Goal: Information Seeking & Learning: Learn about a topic

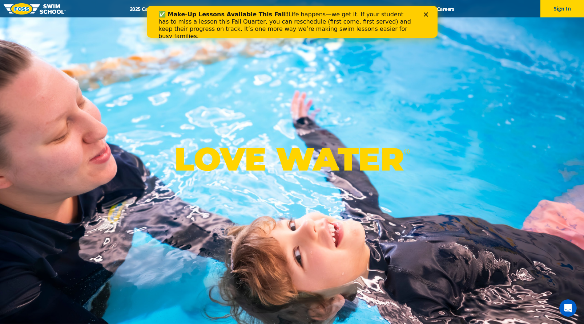
click at [429, 13] on div "Close" at bounding box center [426, 14] width 7 height 4
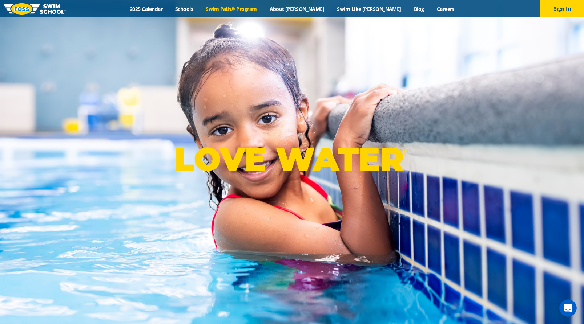
click at [247, 11] on link "Swim Path® Program" at bounding box center [231, 8] width 64 height 7
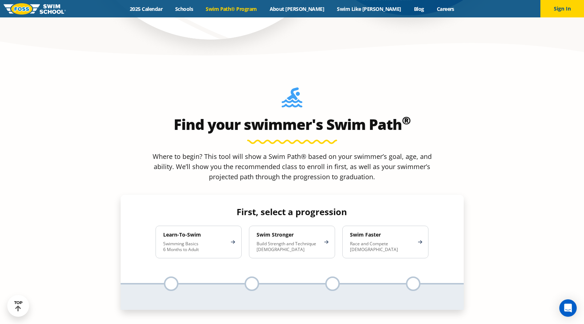
scroll to position [631, 0]
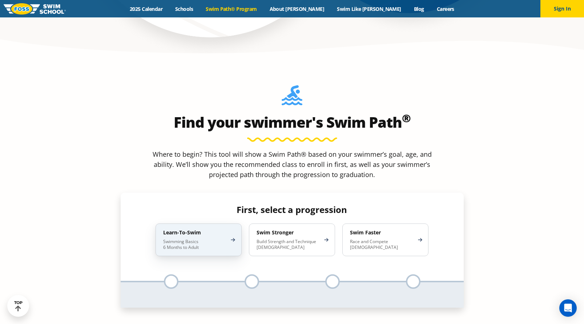
click at [226, 224] on div "Learn-To-Swim Swimming Basics 6 Months to Adult" at bounding box center [198, 240] width 86 height 33
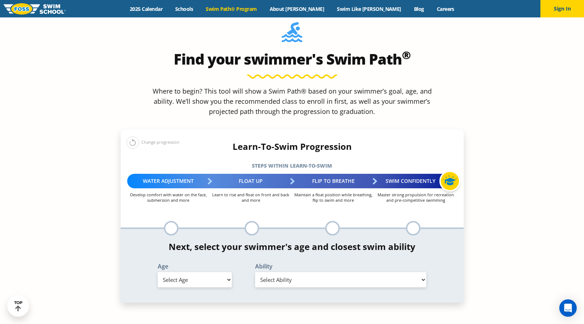
scroll to position [700, 0]
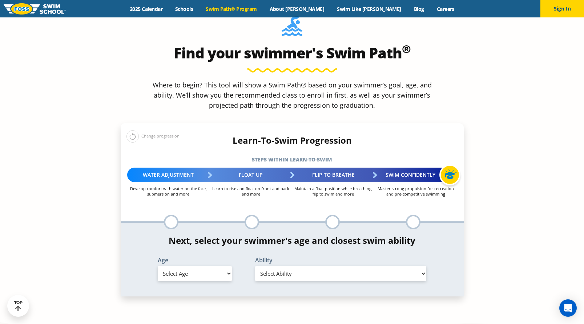
select select "6-months---1-year"
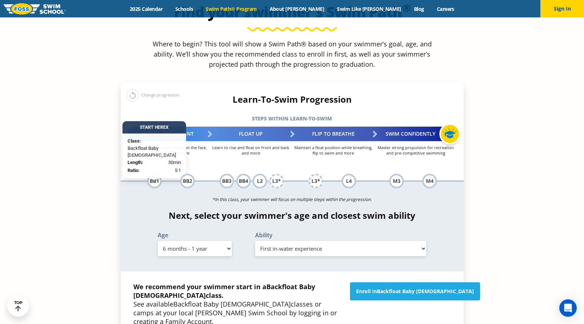
scroll to position [756, 0]
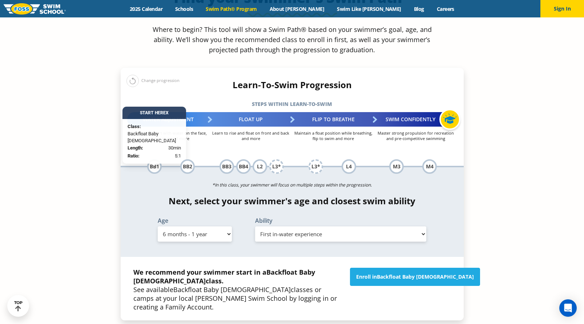
click at [324, 218] on div "Ability Select Ability First in-water experience Comfortable with water poured …" at bounding box center [340, 230] width 187 height 24
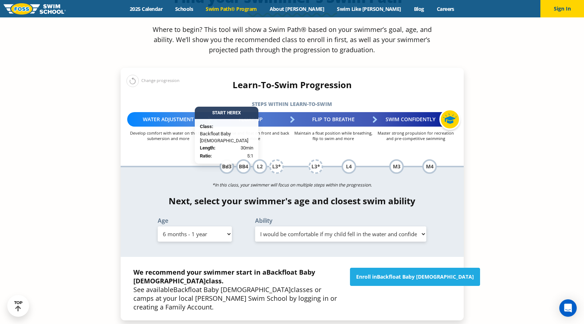
select select "6-months---1-year-comfortable-with-water-poured-over-their-head-but-not-eyes-or…"
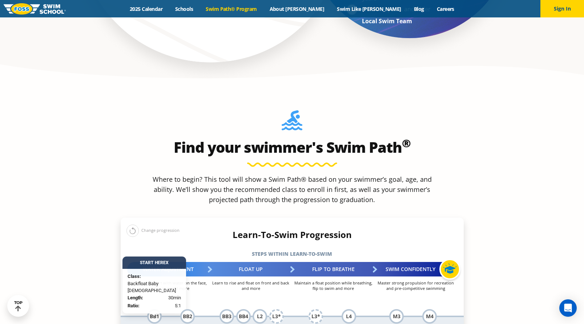
scroll to position [501, 0]
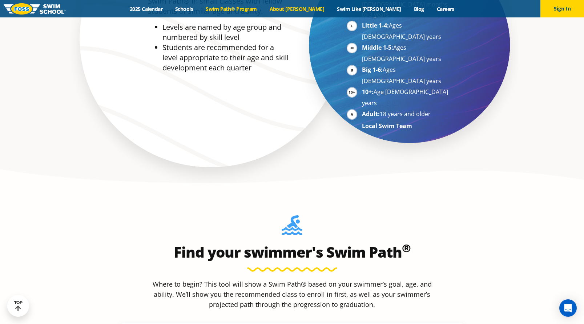
click at [317, 8] on link "About [PERSON_NAME]" at bounding box center [297, 8] width 68 height 7
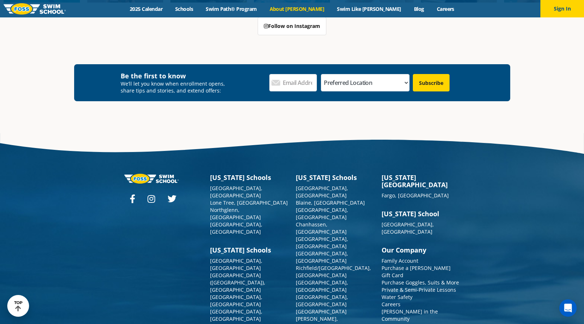
scroll to position [1910, 0]
click at [317, 294] on link "[GEOGRAPHIC_DATA], [GEOGRAPHIC_DATA]" at bounding box center [322, 301] width 52 height 14
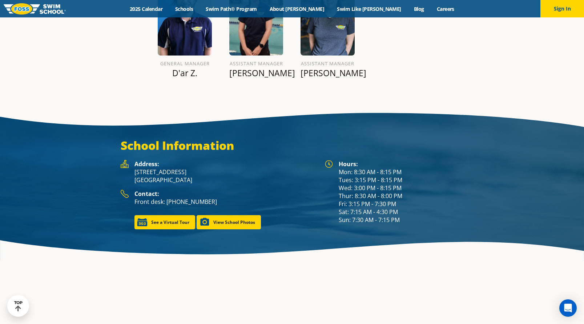
scroll to position [992, 0]
